Goal: Download file/media

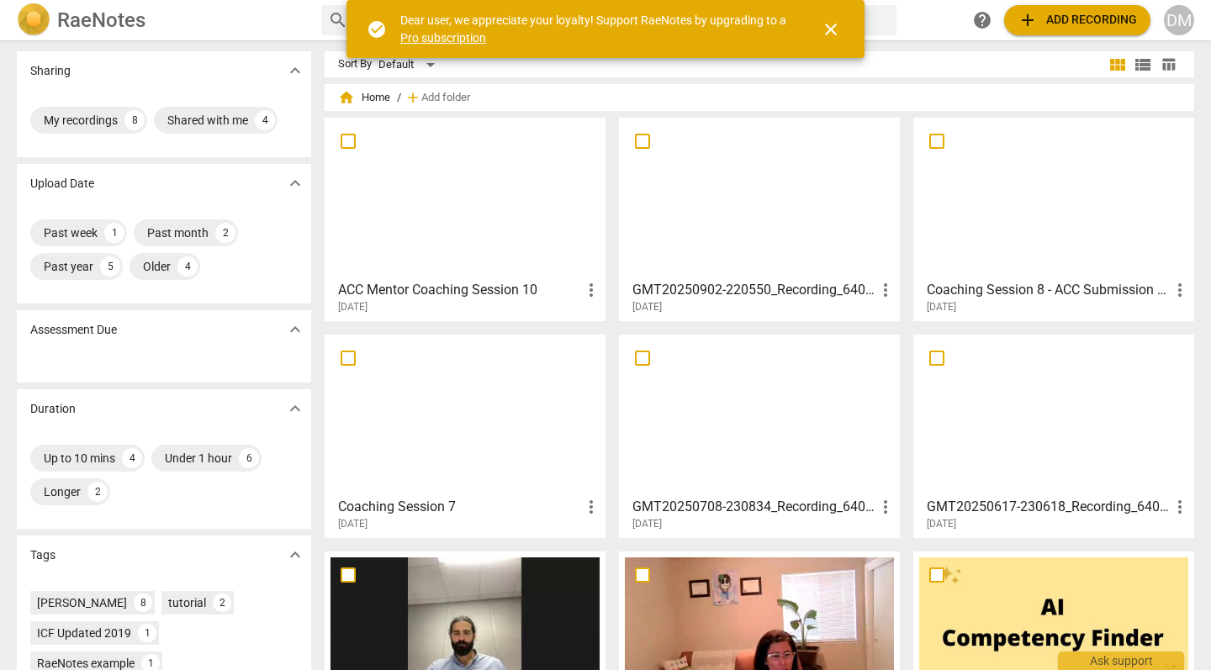
click at [797, 227] on div at bounding box center [759, 198] width 269 height 149
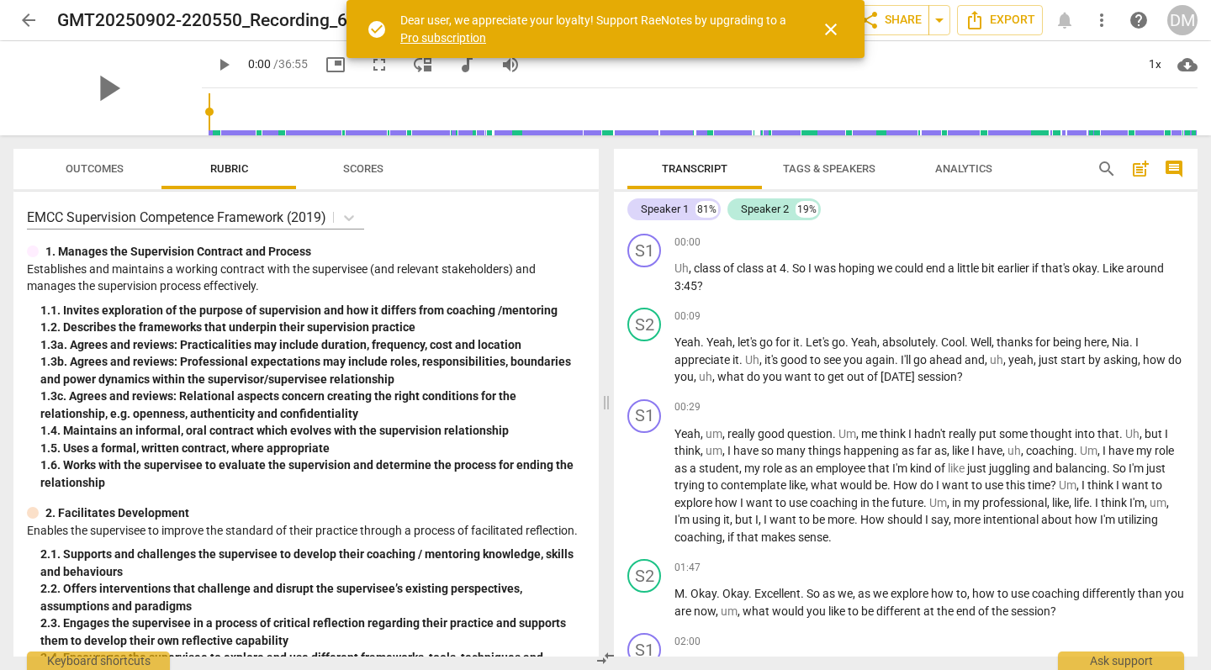
click at [827, 28] on span "close" at bounding box center [831, 29] width 20 height 20
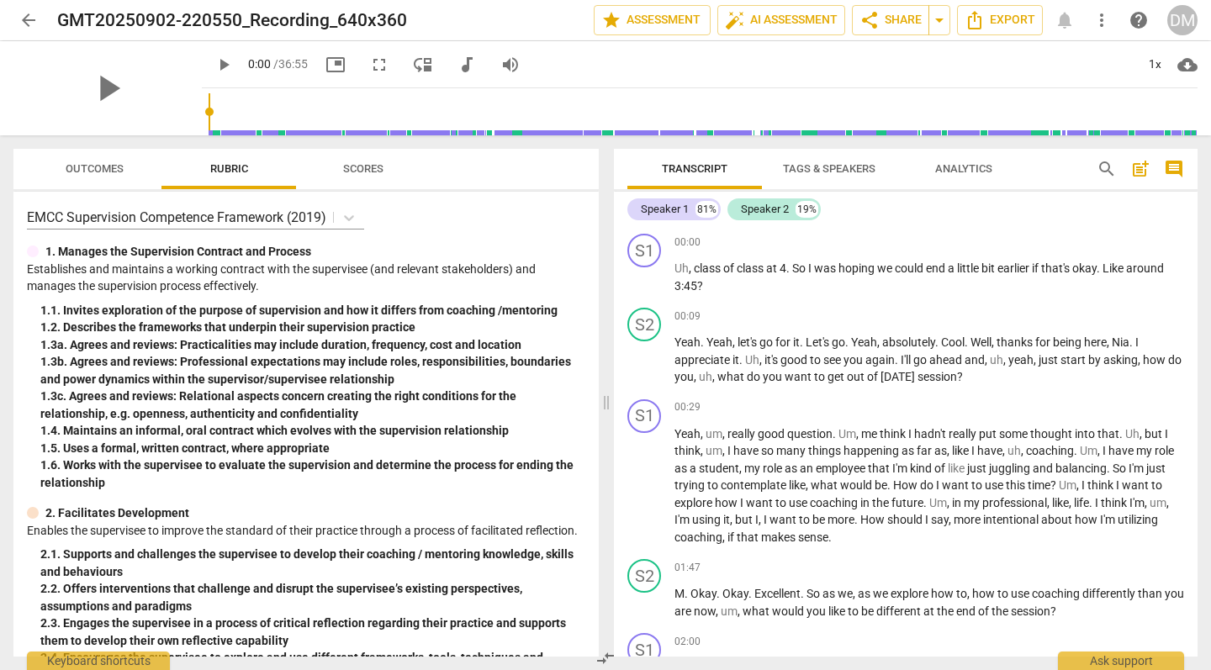
click at [1185, 66] on span "cloud_download" at bounding box center [1187, 65] width 20 height 20
click at [1153, 66] on li "Download audio" at bounding box center [1136, 65] width 124 height 40
click at [673, 166] on span "Transcript" at bounding box center [695, 168] width 66 height 13
drag, startPoint x: 671, startPoint y: 236, endPoint x: 879, endPoint y: 505, distance: 340.4
click at [879, 505] on div "S1 play_arrow pause 00:00 + Add competency keyboard_arrow_right Uh , class of c…" at bounding box center [905, 442] width 583 height 430
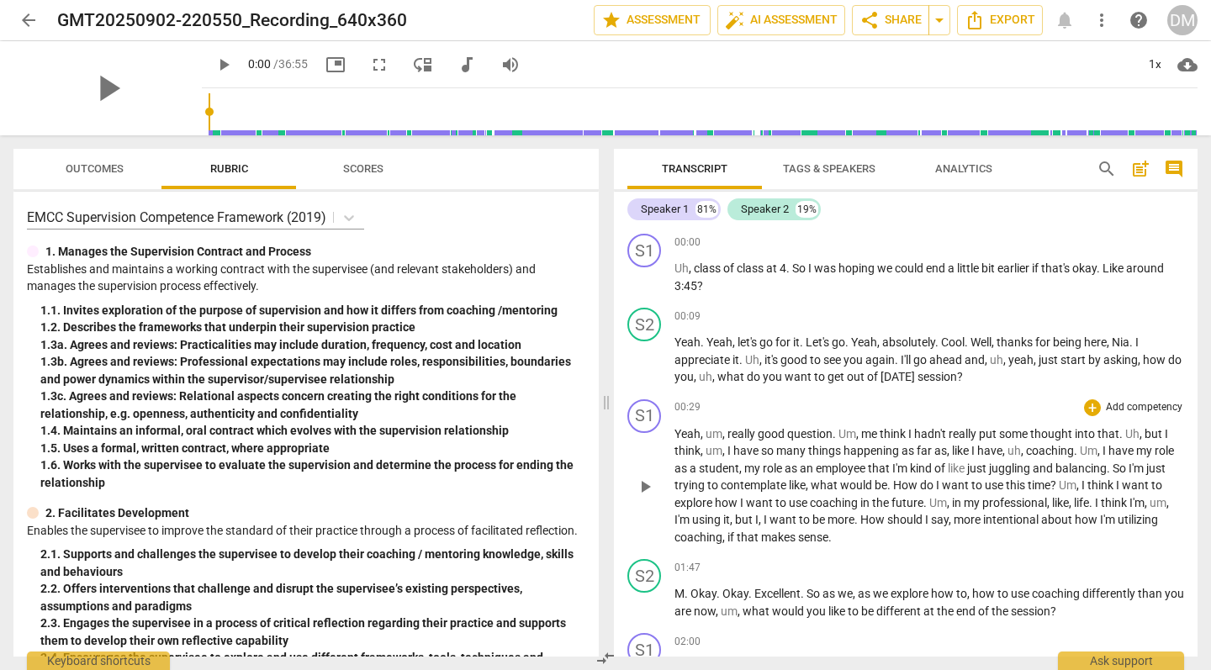
click at [780, 446] on span "many" at bounding box center [792, 450] width 32 height 13
click at [838, 367] on p "Yeah . Yeah , let's go for it . Let's go . Yeah , absolutely . Cool . Well , th…" at bounding box center [928, 360] width 509 height 52
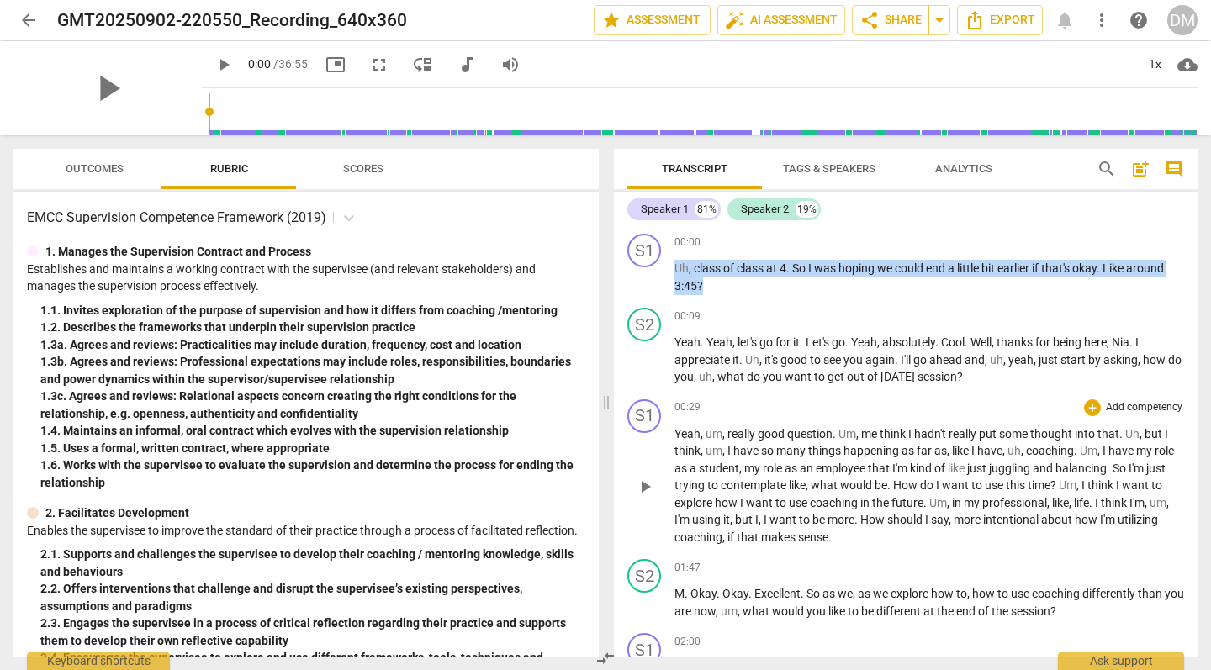
drag, startPoint x: 674, startPoint y: 270, endPoint x: 793, endPoint y: 529, distance: 284.8
click at [795, 530] on div "S1 play_arrow pause 00:00 + Add competency keyboard_arrow_right Uh , class of c…" at bounding box center [905, 442] width 583 height 430
click at [1016, 22] on span "Export" at bounding box center [999, 20] width 71 height 20
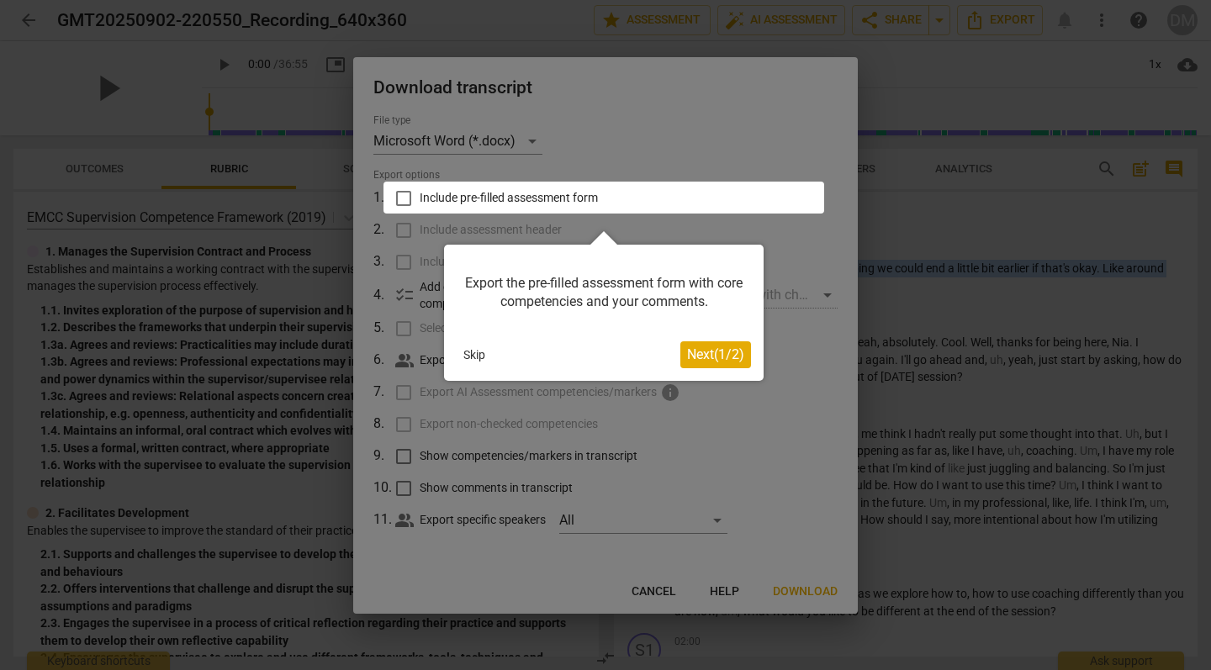
click at [478, 351] on button "Skip" at bounding box center [474, 354] width 35 height 25
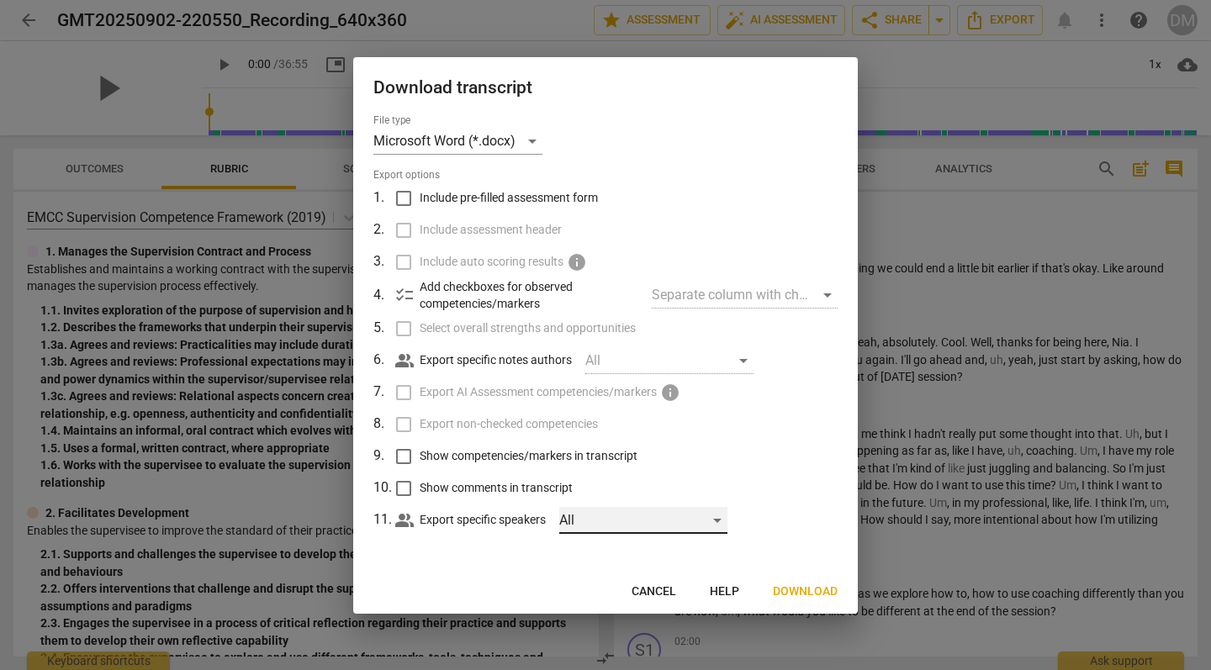
click at [587, 517] on div "All" at bounding box center [643, 520] width 168 height 27
click at [588, 513] on input "checkbox" at bounding box center [588, 519] width 40 height 40
checkbox input "true"
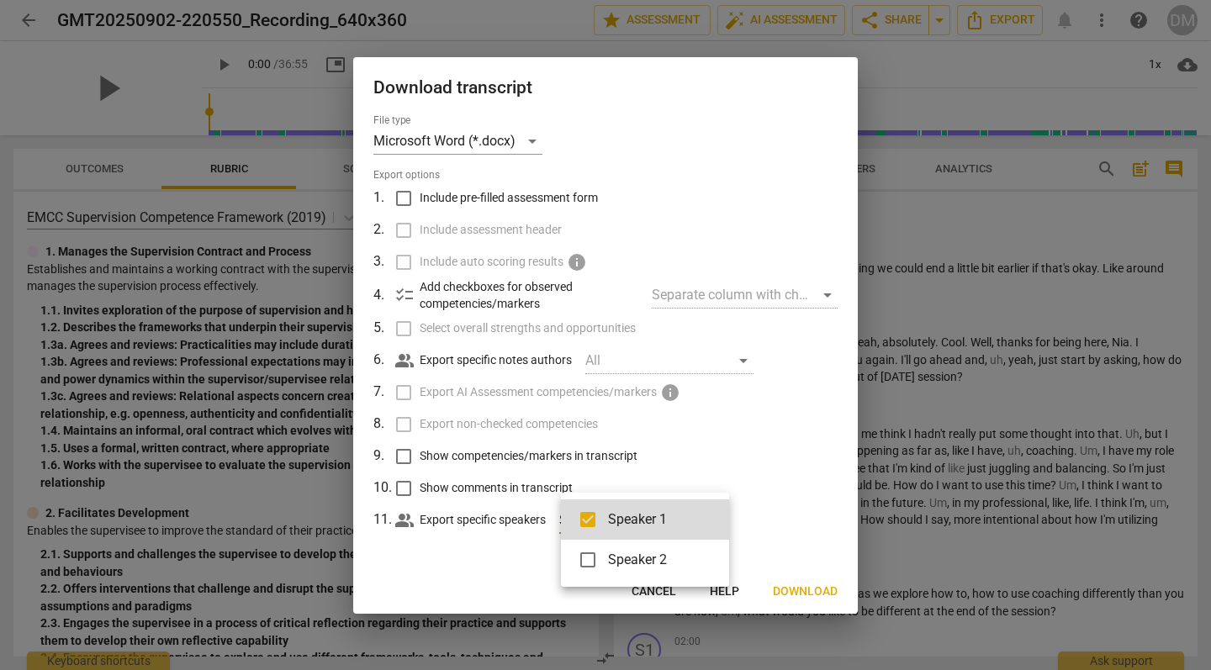
click at [587, 557] on input "checkbox" at bounding box center [588, 560] width 40 height 40
checkbox input "true"
click at [853, 406] on div at bounding box center [605, 335] width 1211 height 670
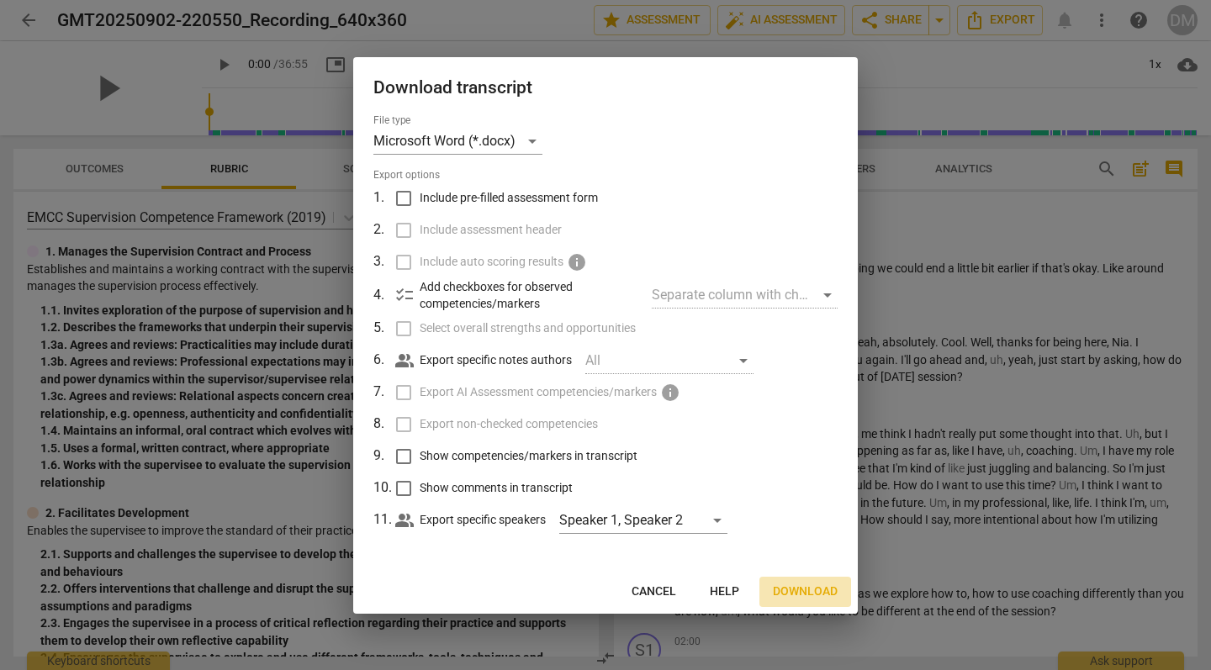
click at [808, 589] on span "Download" at bounding box center [805, 591] width 65 height 17
